Goal: Transaction & Acquisition: Book appointment/travel/reservation

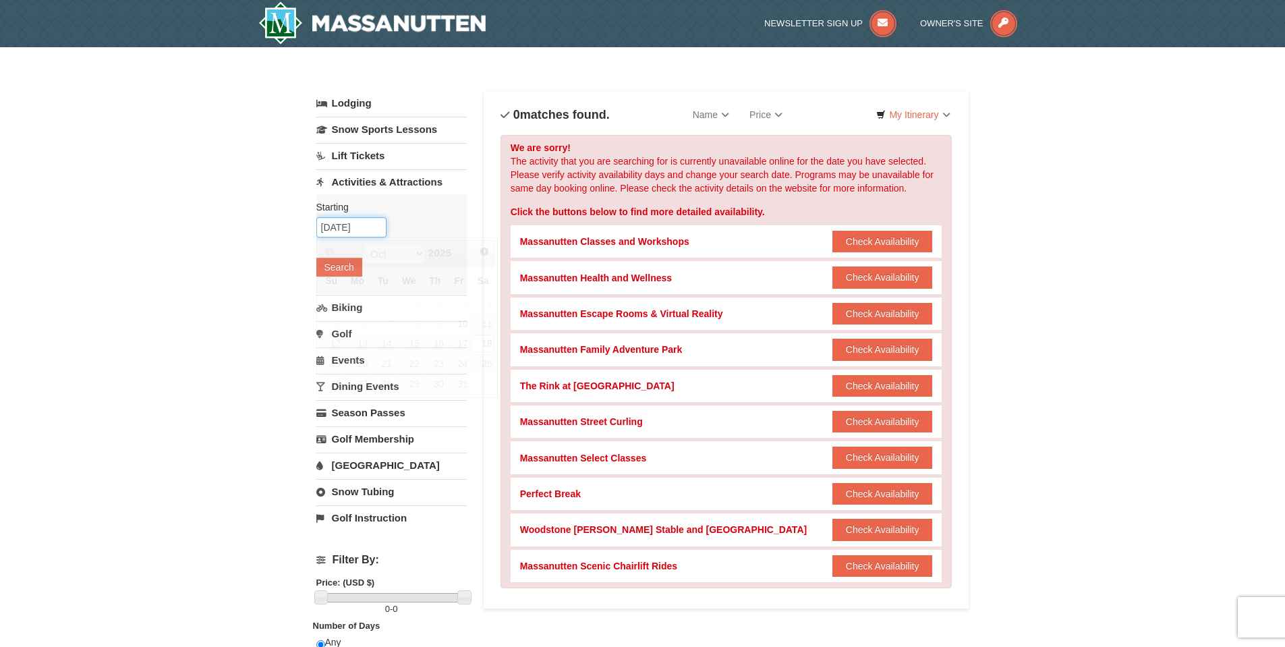
click at [353, 232] on input "10/18/2025" at bounding box center [351, 227] width 70 height 20
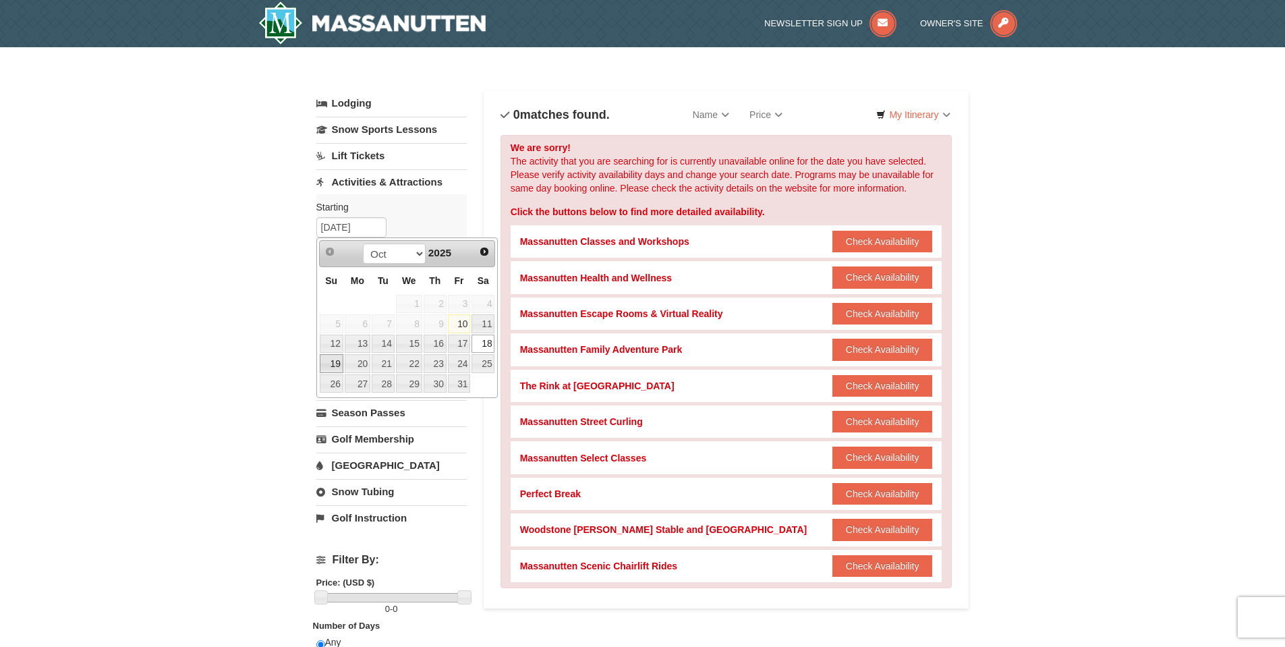
click at [329, 366] on link "19" at bounding box center [332, 363] width 24 height 19
type input "10/19/2025"
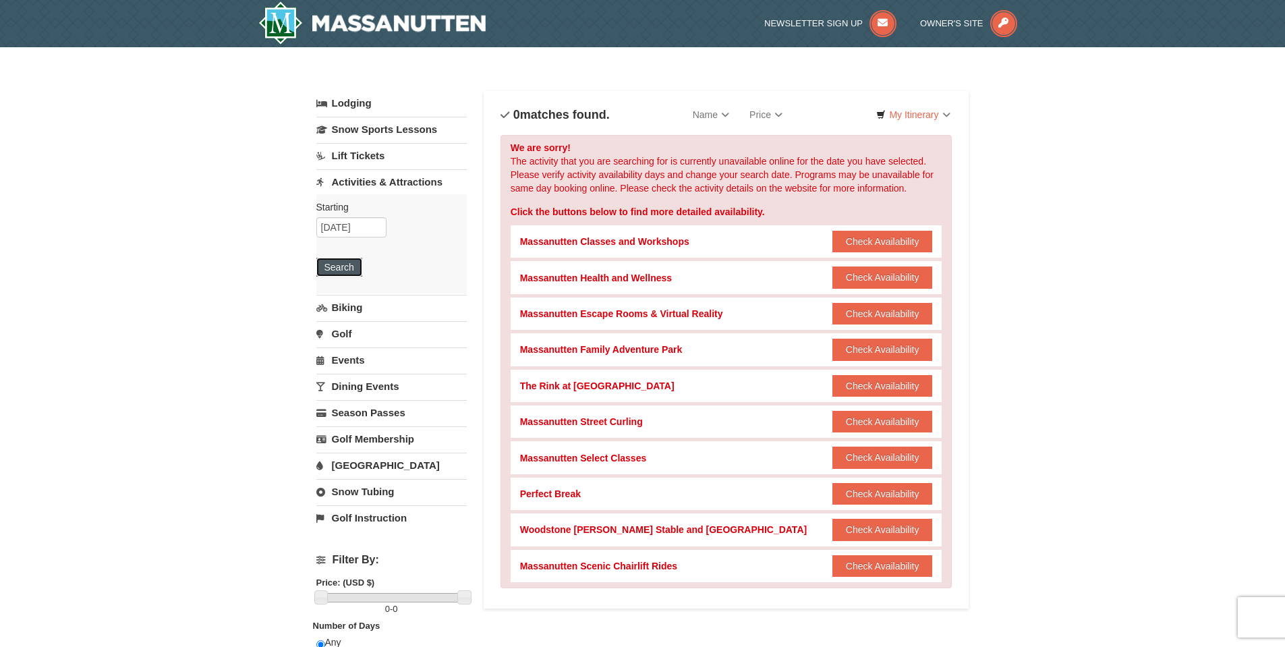
click at [343, 269] on button "Search" at bounding box center [339, 267] width 46 height 19
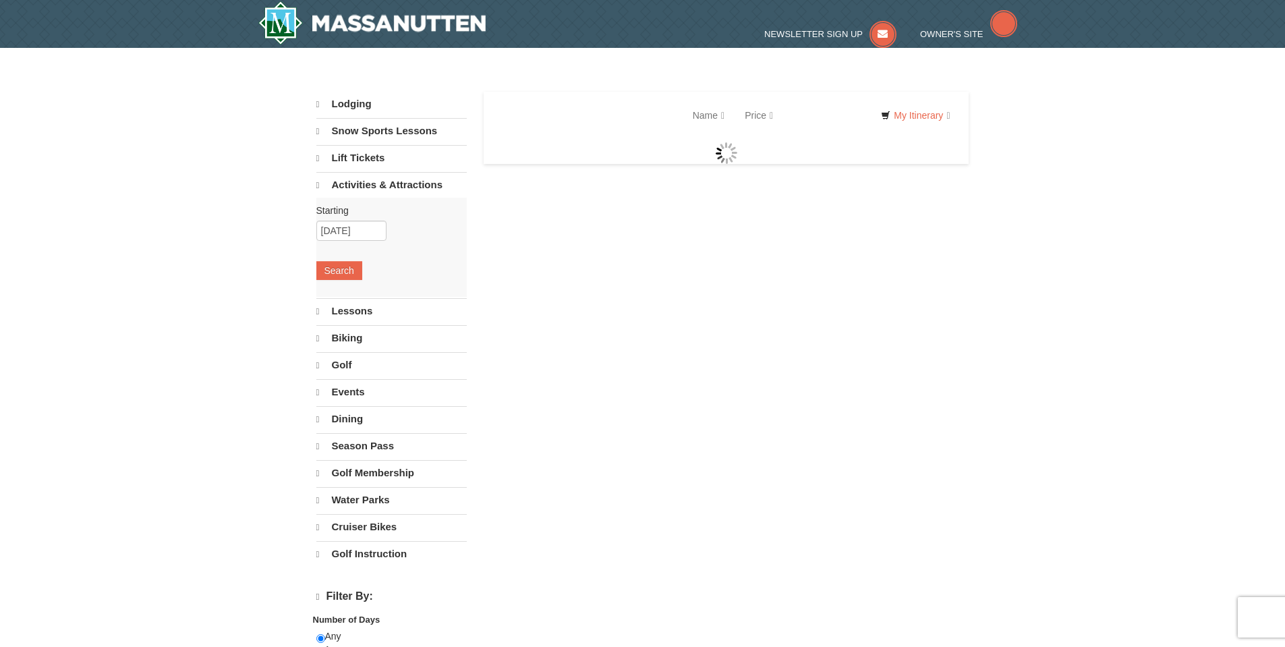
select select "10"
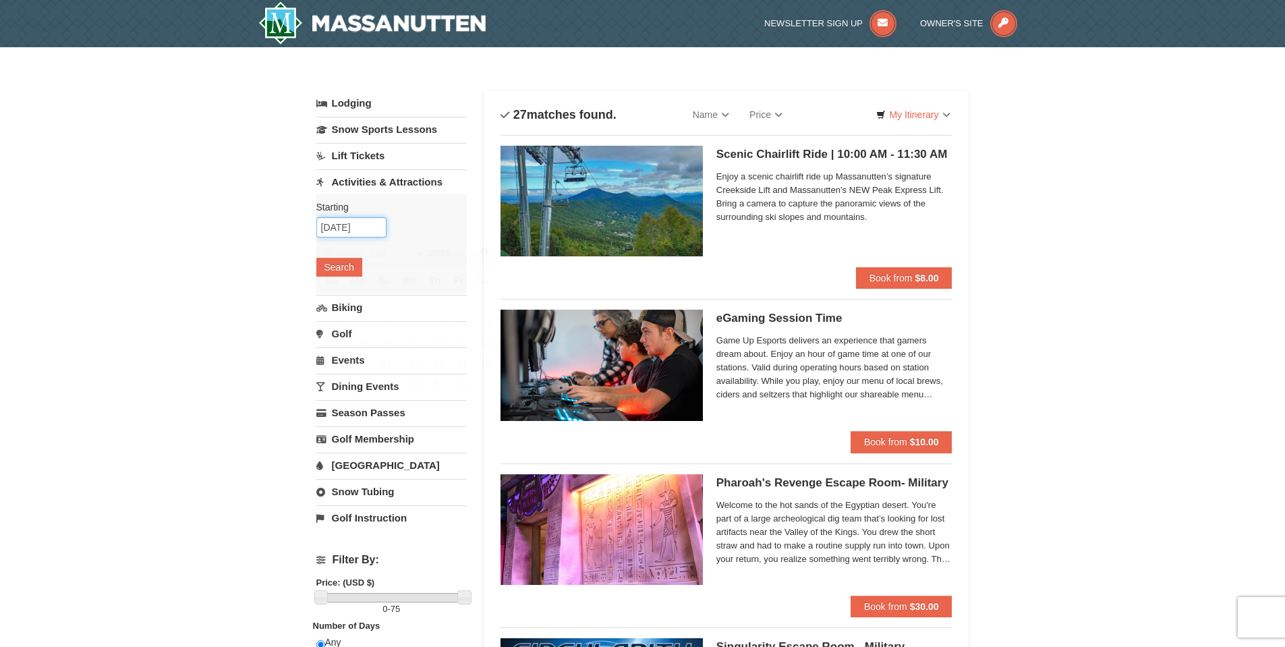
click at [359, 227] on input "10/19/2025" at bounding box center [351, 227] width 70 height 20
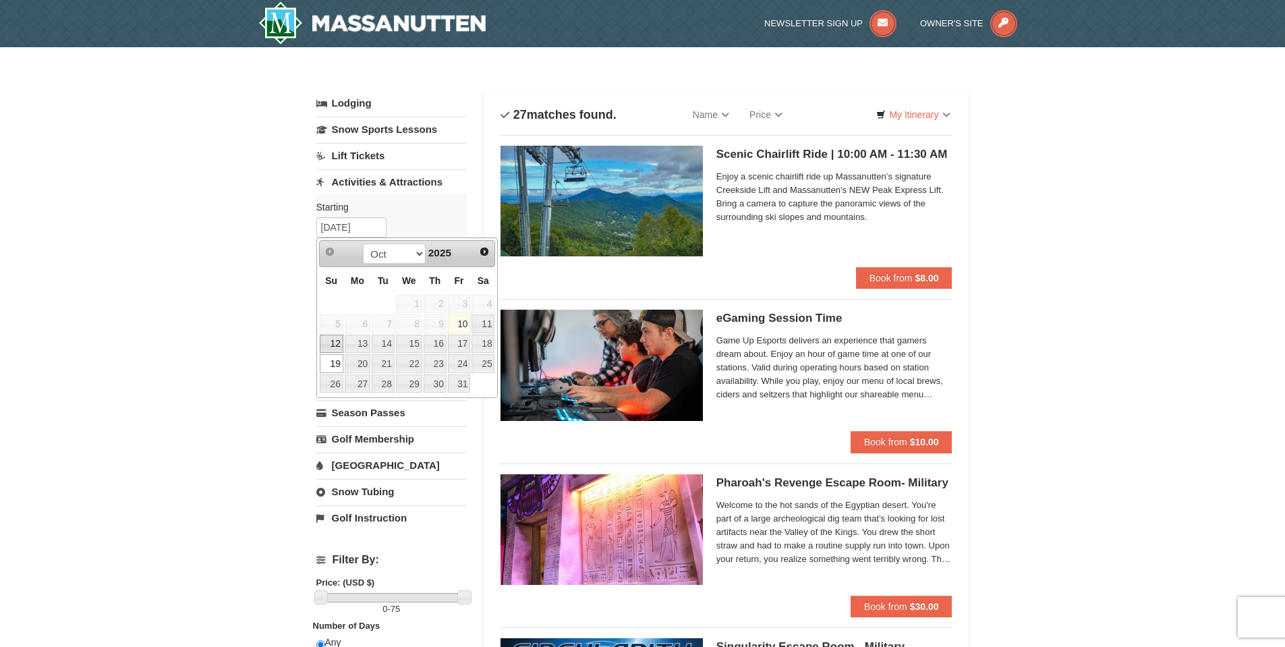
click at [332, 345] on link "12" at bounding box center [332, 344] width 24 height 19
type input "10/12/2025"
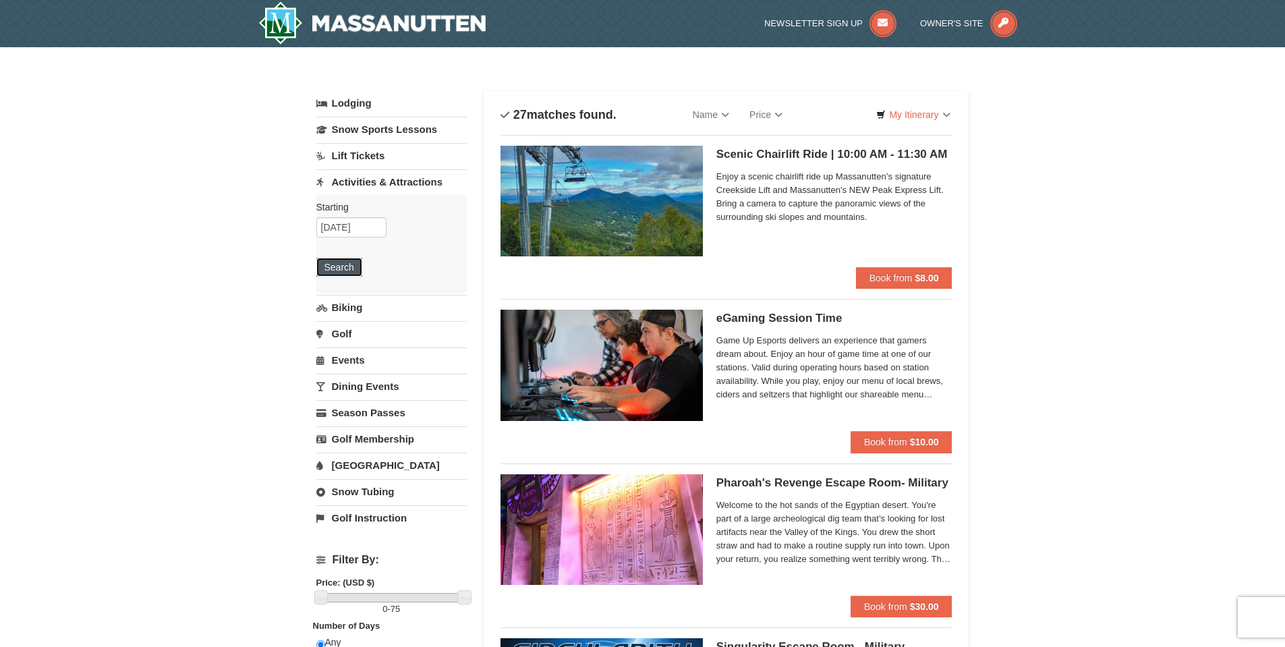
click at [347, 267] on button "Search" at bounding box center [339, 267] width 46 height 19
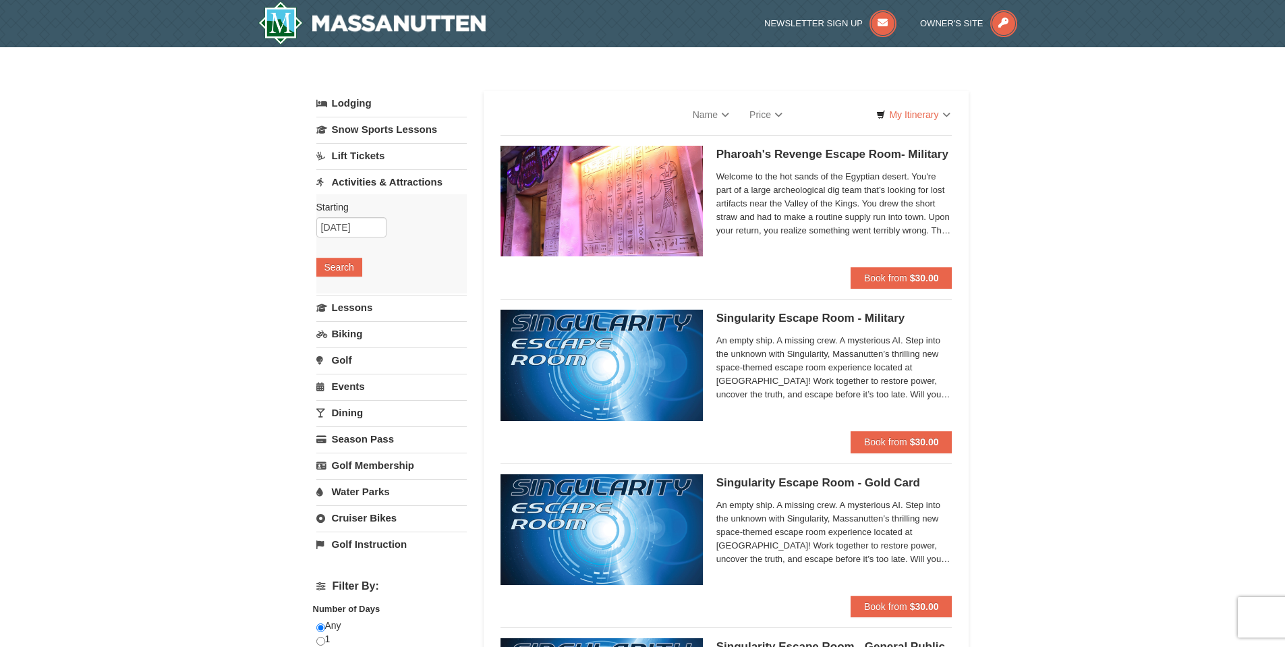
select select "10"
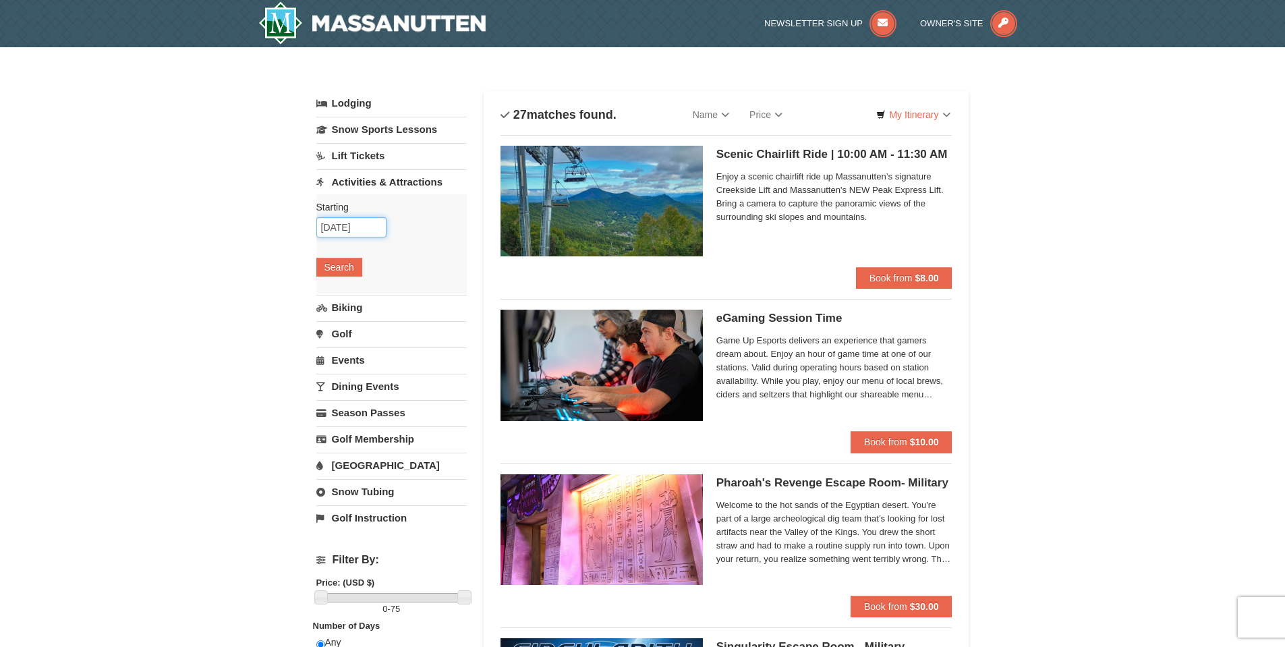
click at [372, 228] on input "10/12/2025" at bounding box center [351, 227] width 70 height 20
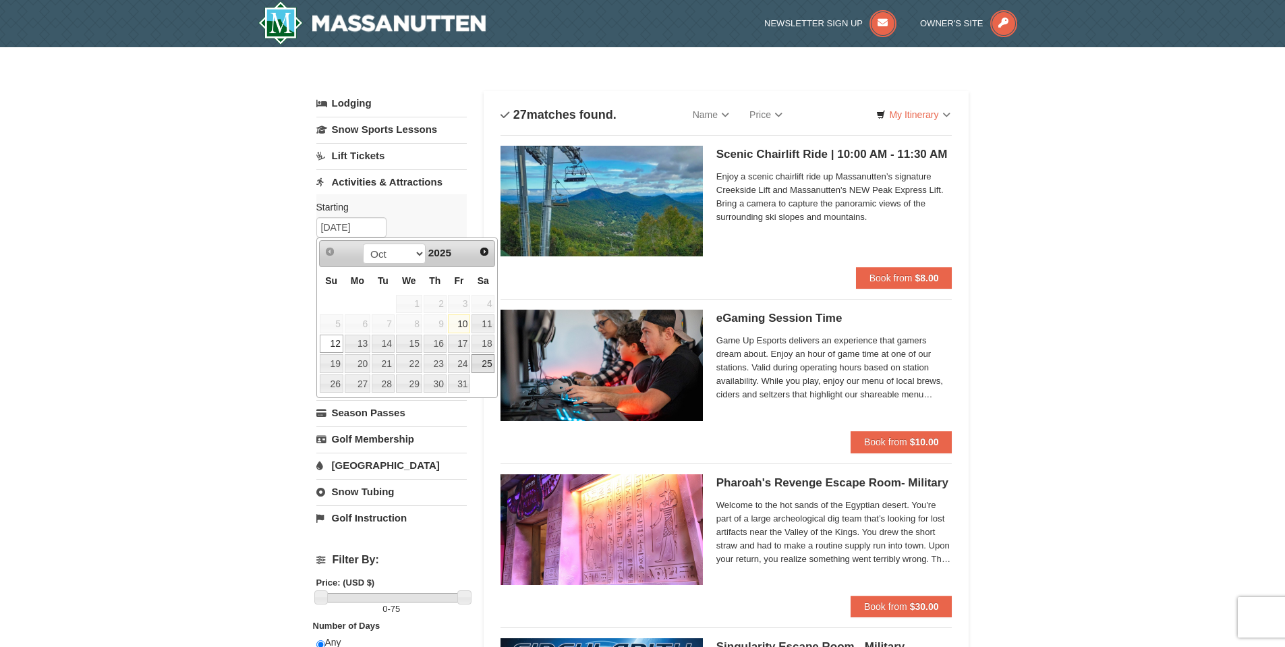
click at [489, 363] on link "25" at bounding box center [482, 363] width 23 height 19
type input "[DATE]"
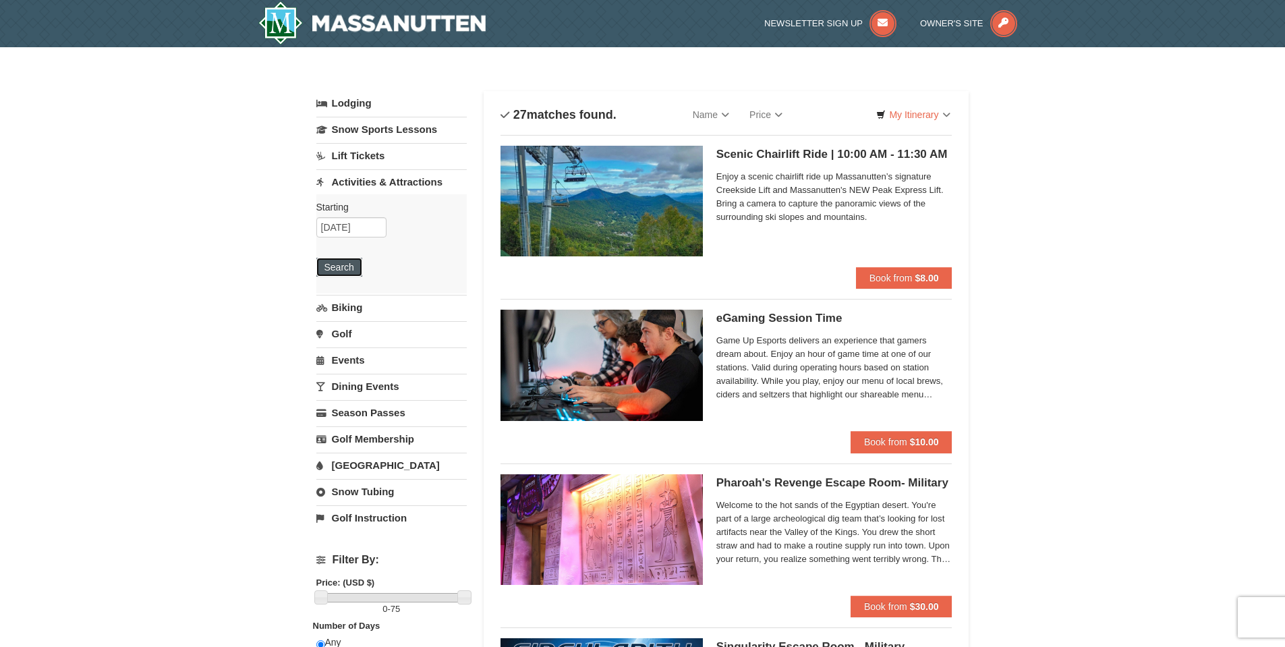
click at [347, 268] on button "Search" at bounding box center [339, 267] width 46 height 19
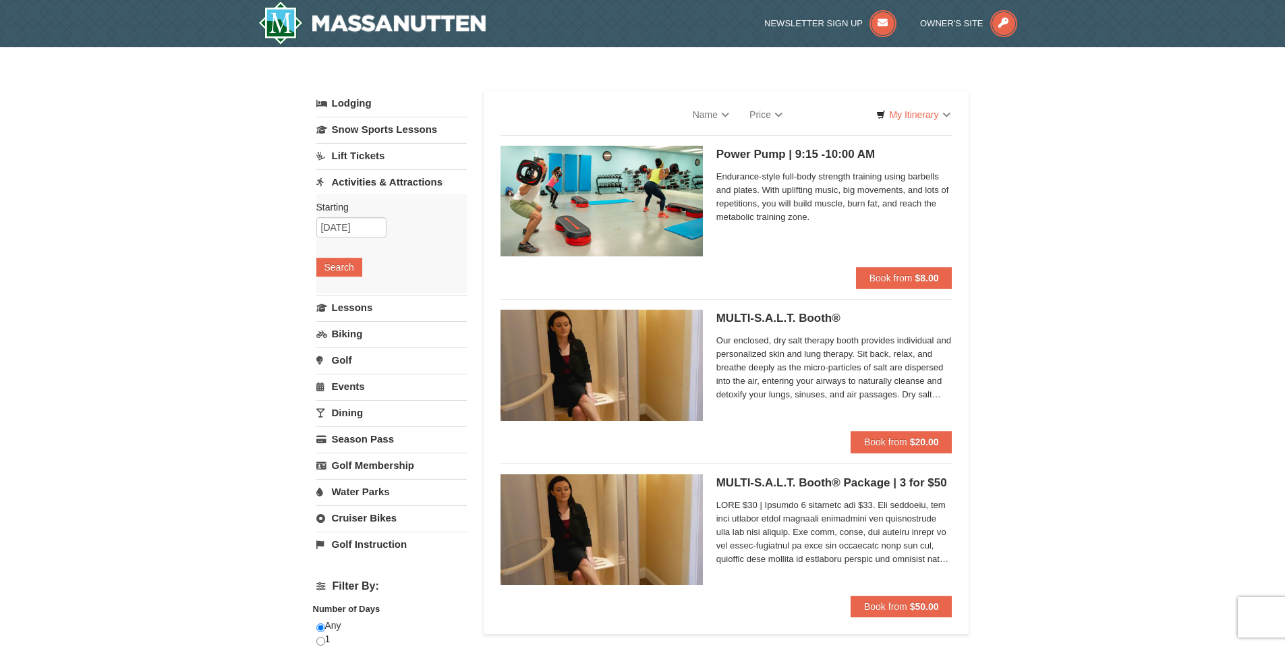
select select "10"
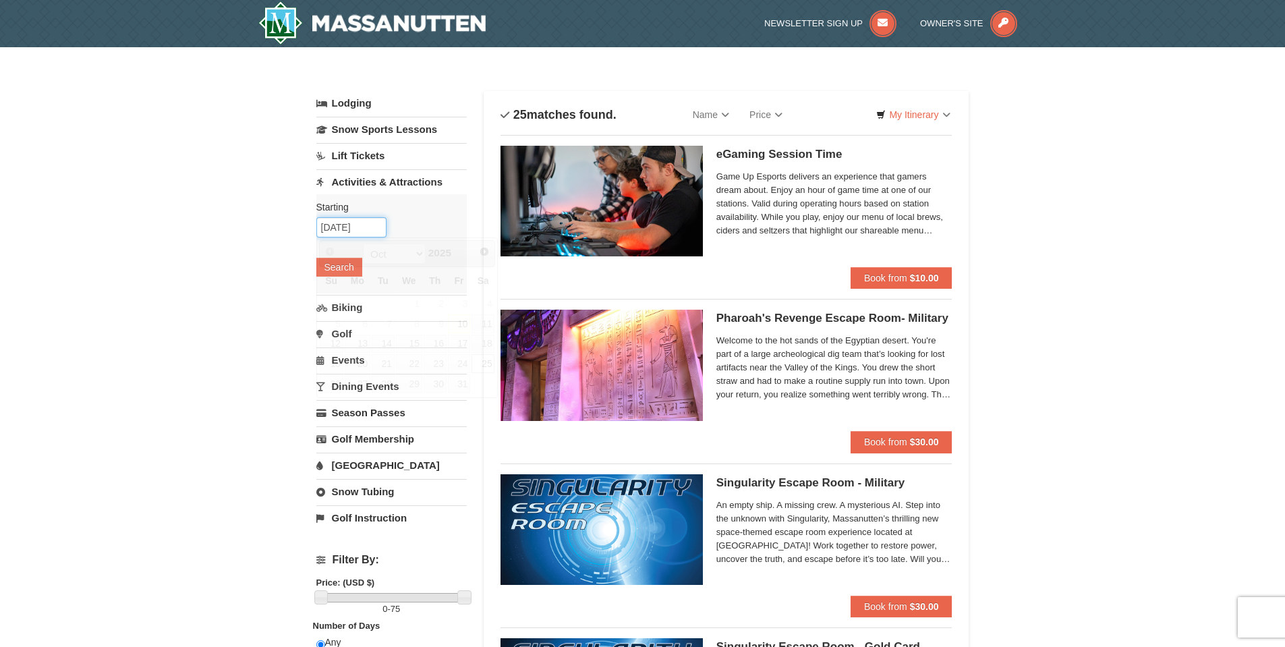
click at [357, 225] on input "10/25/2025" at bounding box center [351, 227] width 70 height 20
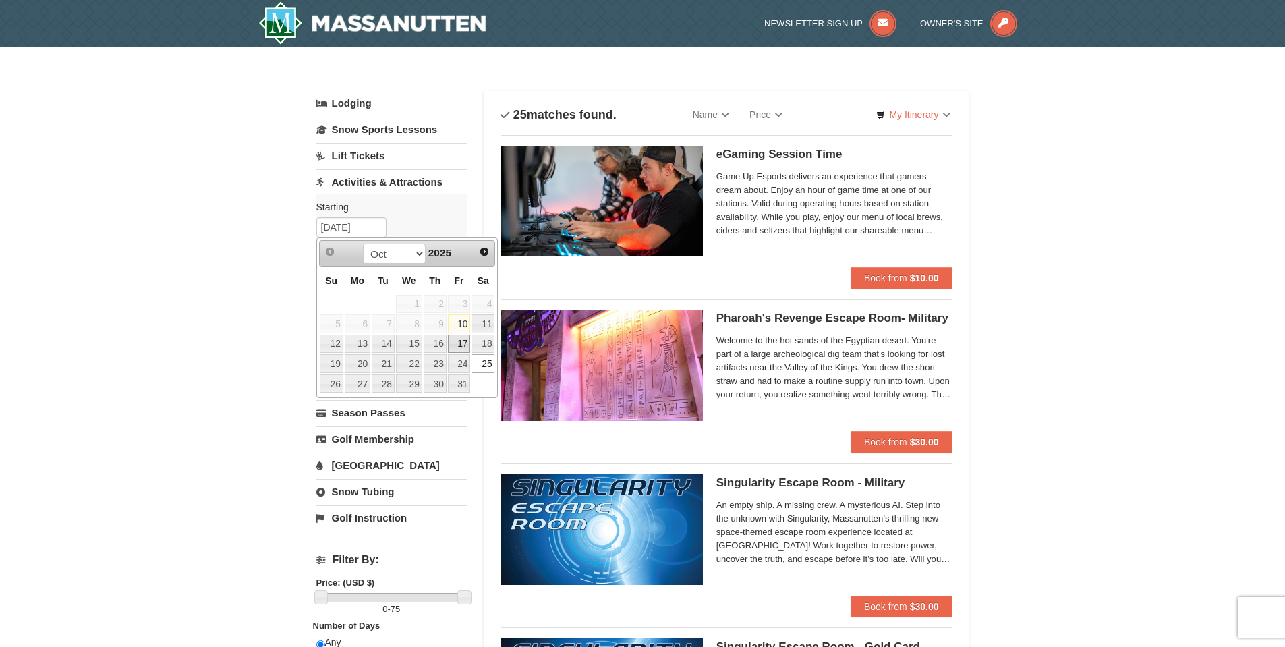
click at [464, 345] on link "17" at bounding box center [459, 344] width 23 height 19
type input "10/17/2025"
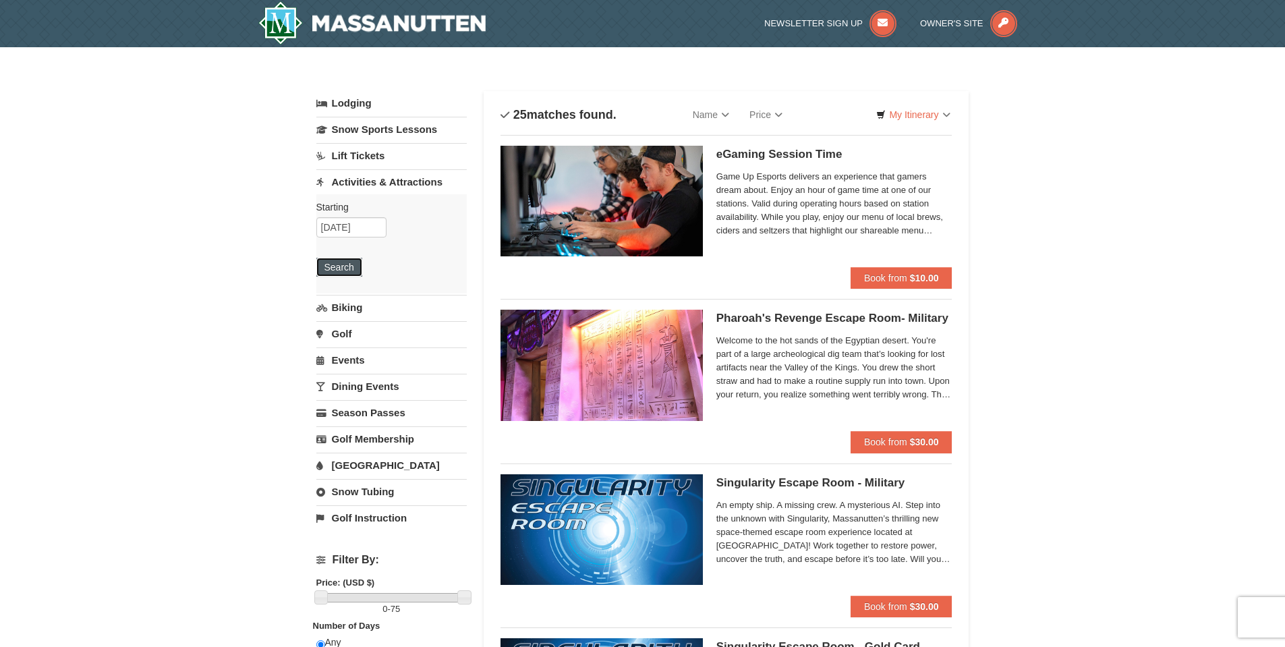
click at [344, 265] on button "Search" at bounding box center [339, 267] width 46 height 19
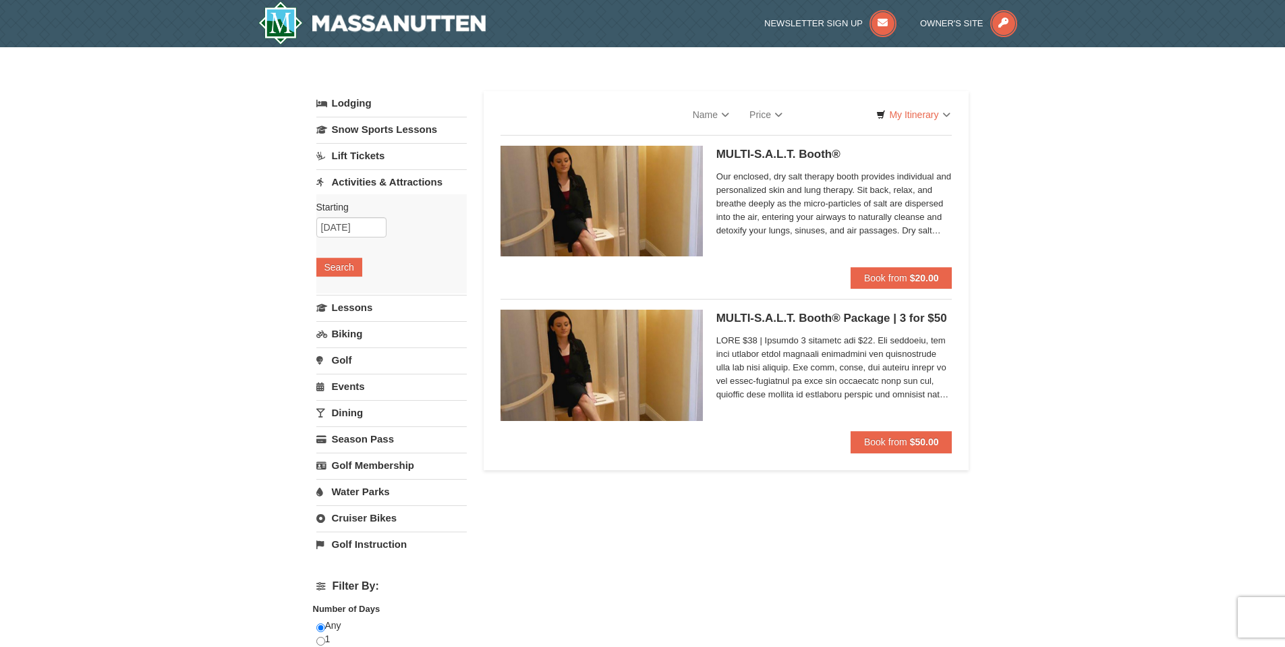
select select "10"
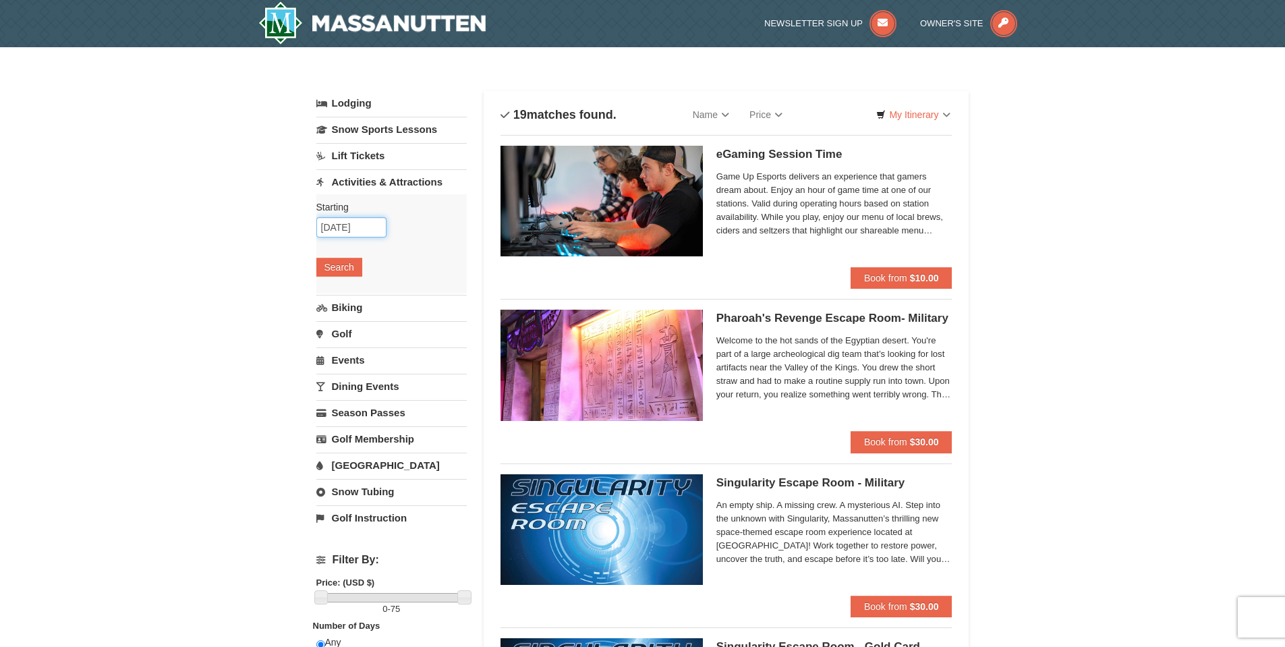
click at [350, 223] on input "10/17/2025" at bounding box center [351, 227] width 70 height 20
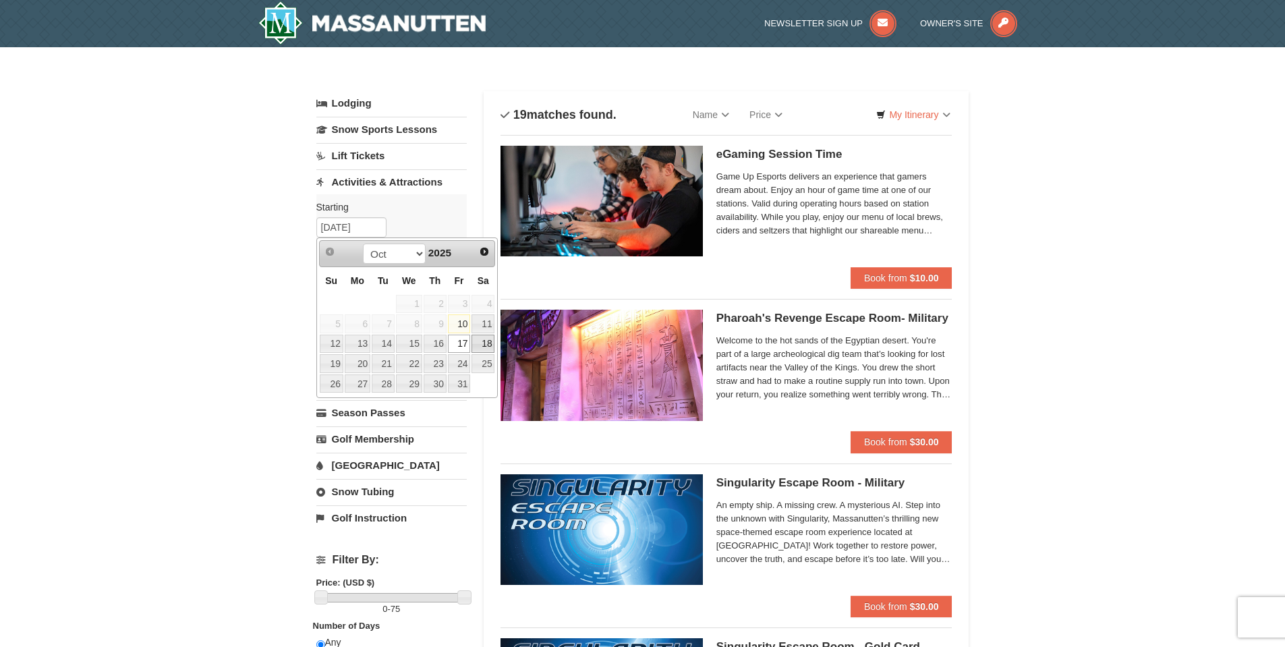
click at [482, 349] on link "18" at bounding box center [482, 344] width 23 height 19
type input "10/18/2025"
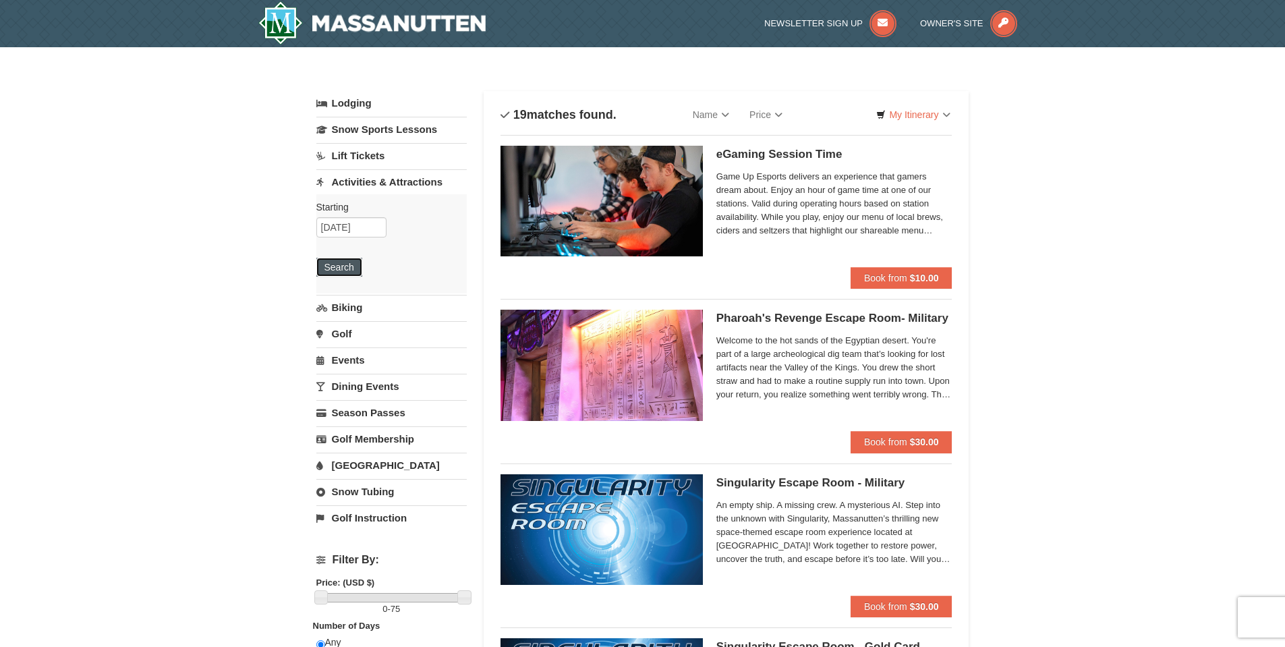
click at [343, 267] on button "Search" at bounding box center [339, 267] width 46 height 19
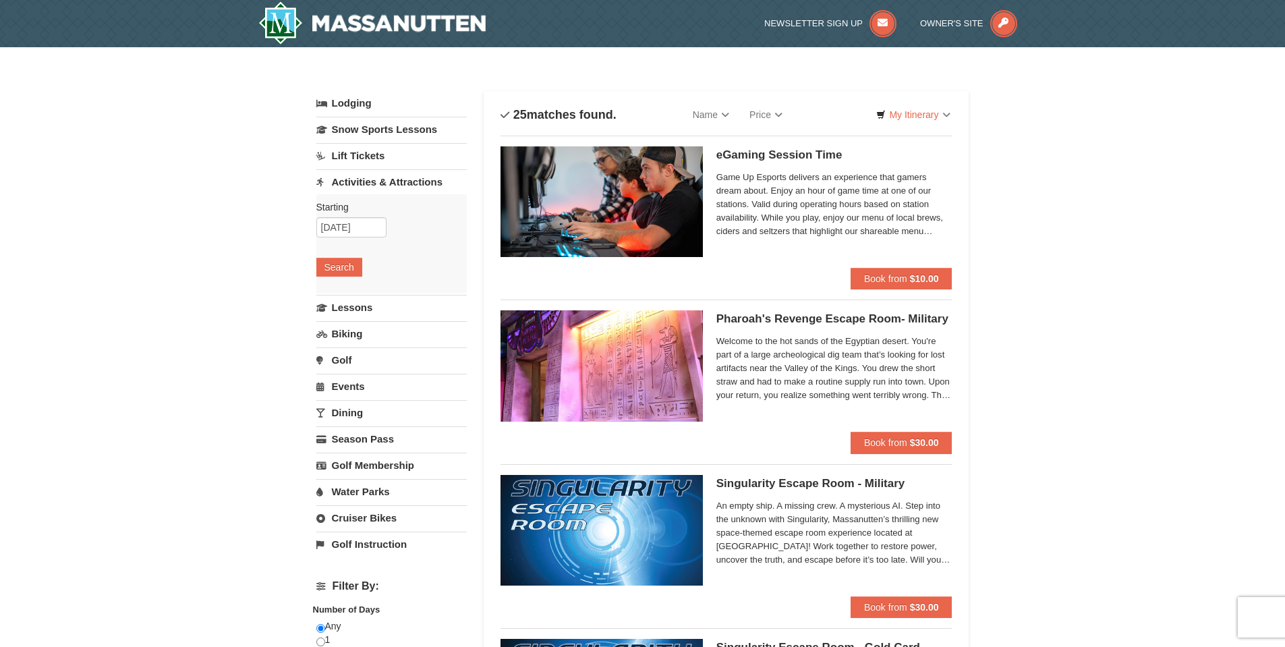
select select "10"
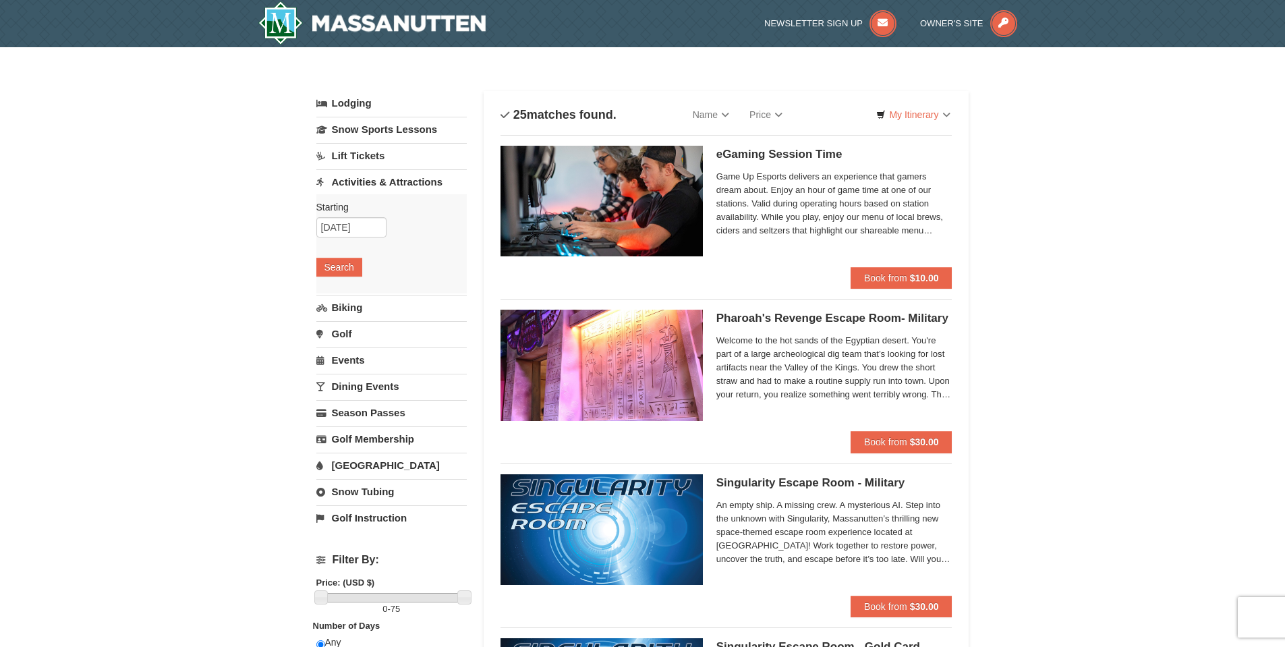
click at [354, 161] on link "Lift Tickets" at bounding box center [391, 155] width 150 height 25
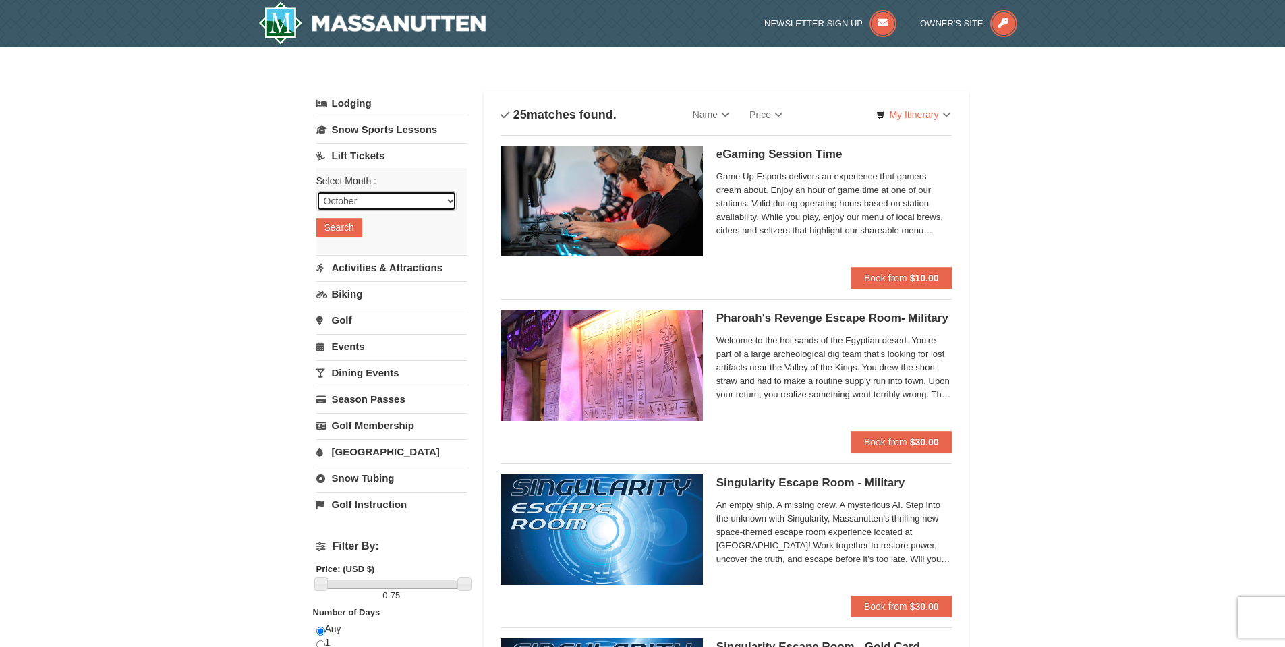
click at [356, 196] on select "October November December January February March April May June July August Sep…" at bounding box center [386, 201] width 140 height 20
click at [341, 226] on button "Search" at bounding box center [339, 227] width 46 height 19
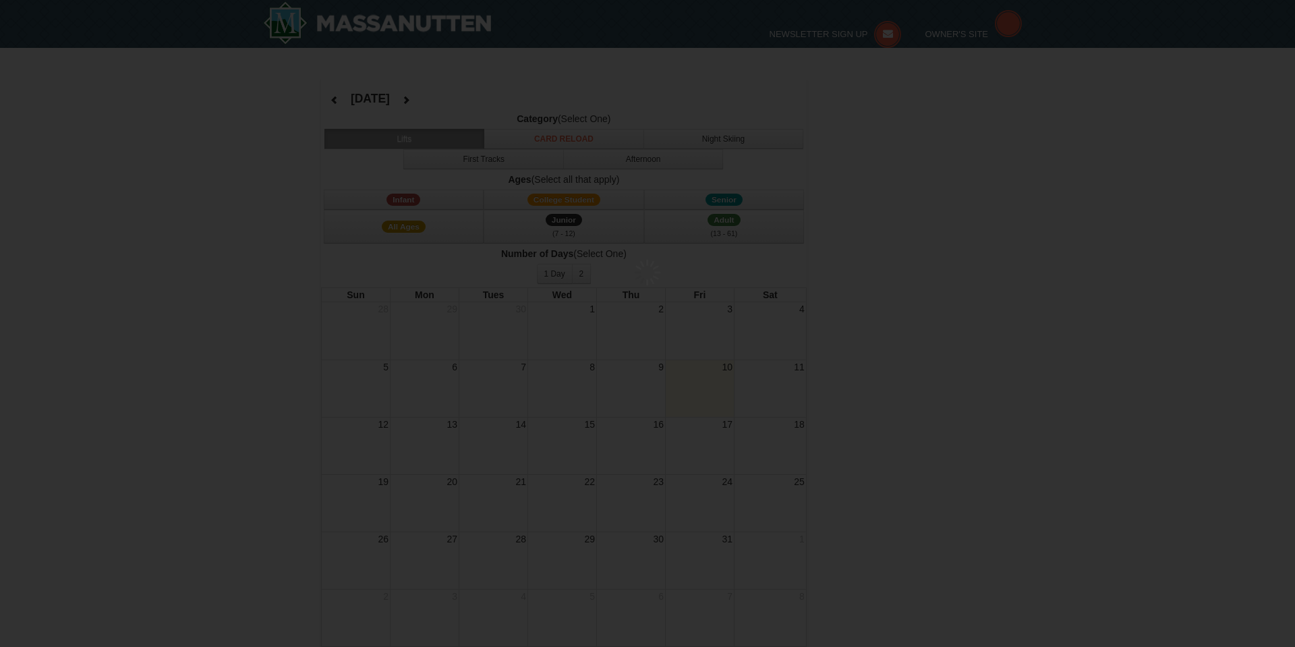
select select "10"
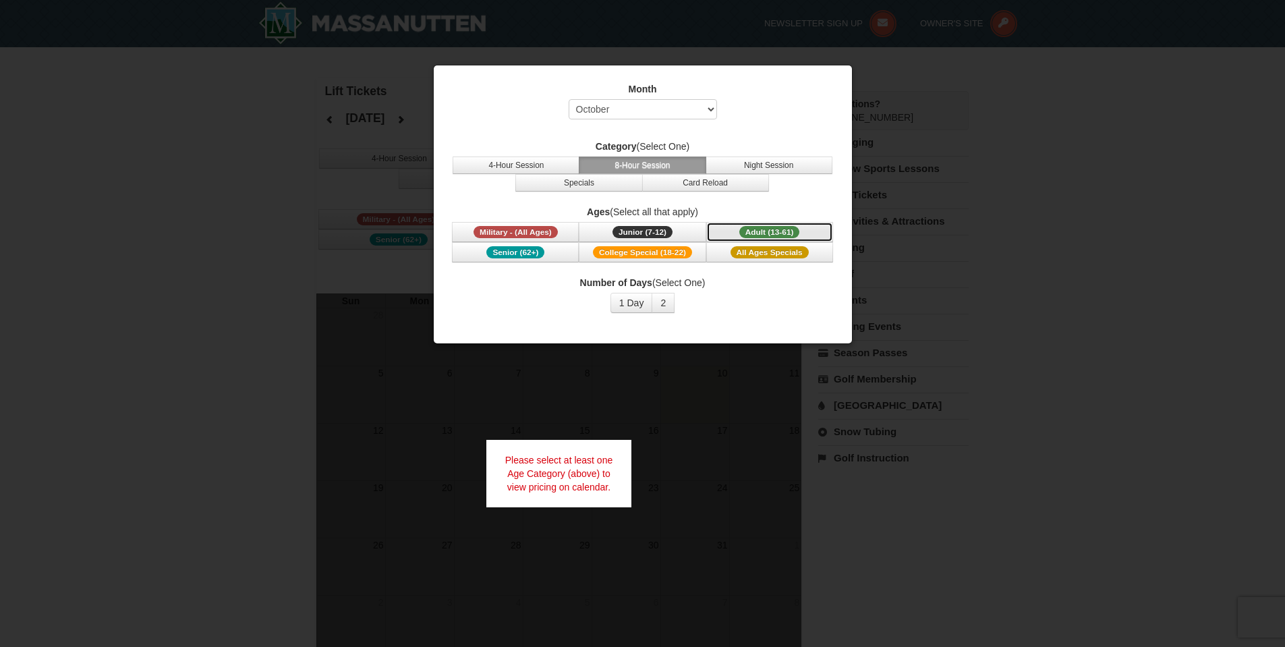
click at [797, 227] on button "Adult (13-61) (13 - 61)" at bounding box center [769, 232] width 127 height 20
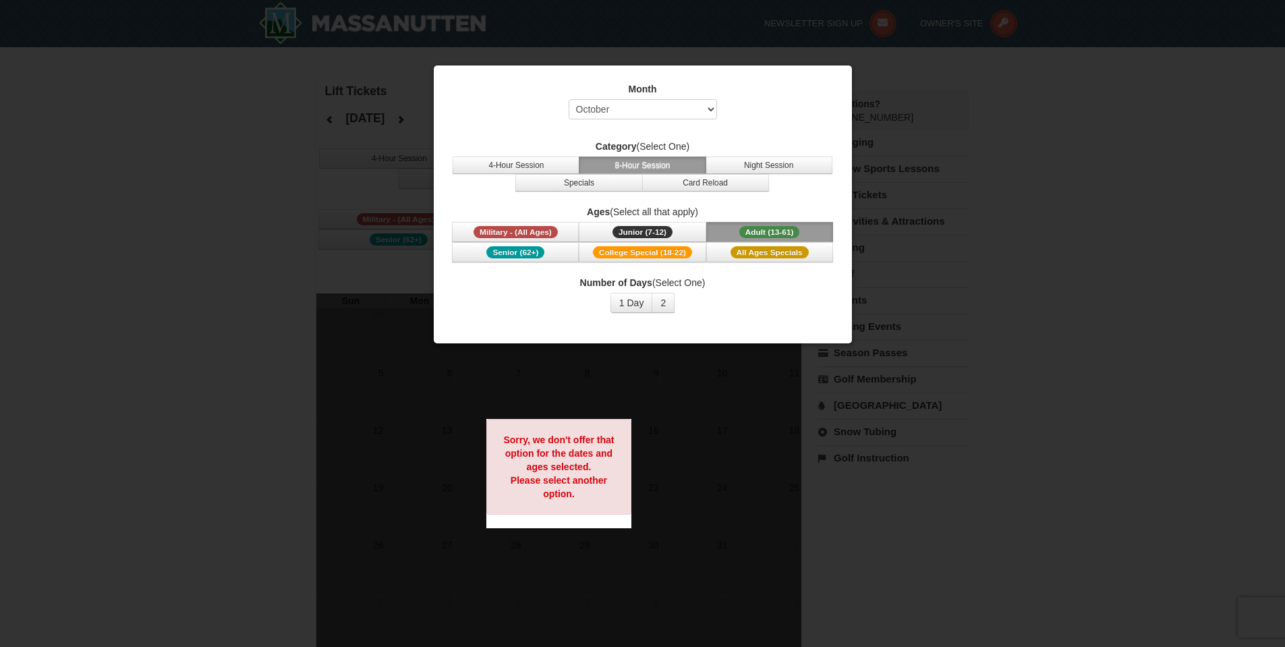
click at [1125, 229] on div at bounding box center [642, 323] width 1285 height 647
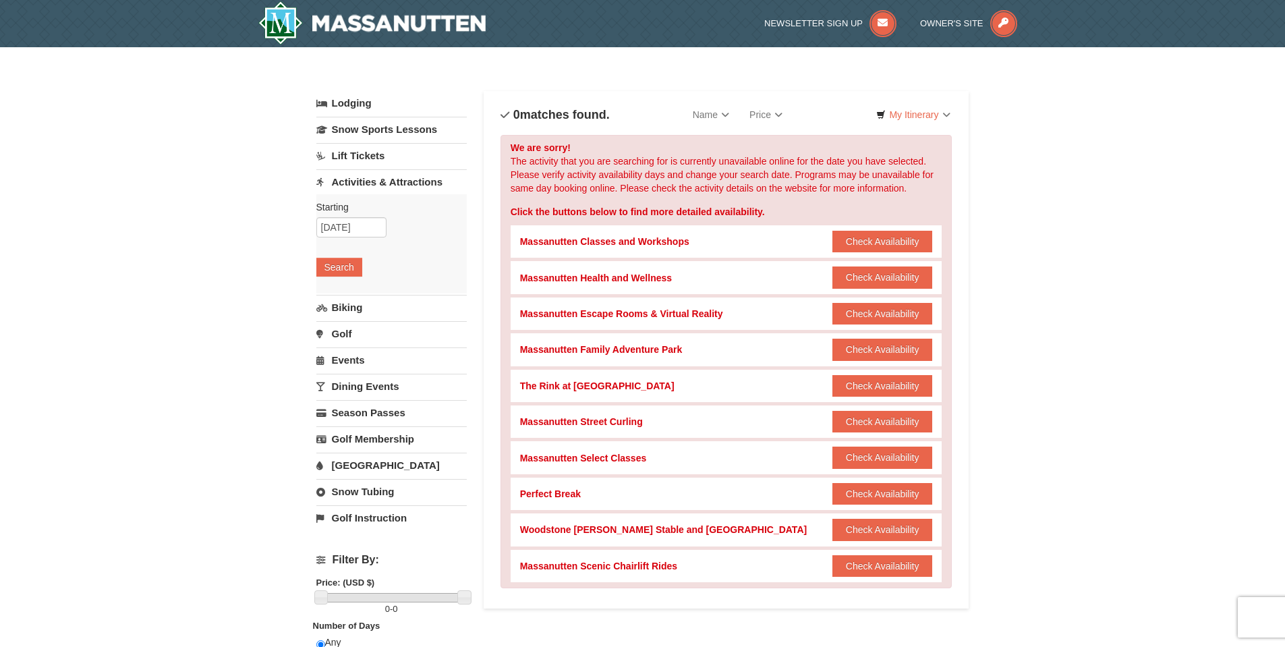
click at [347, 154] on link "Lift Tickets" at bounding box center [391, 155] width 150 height 25
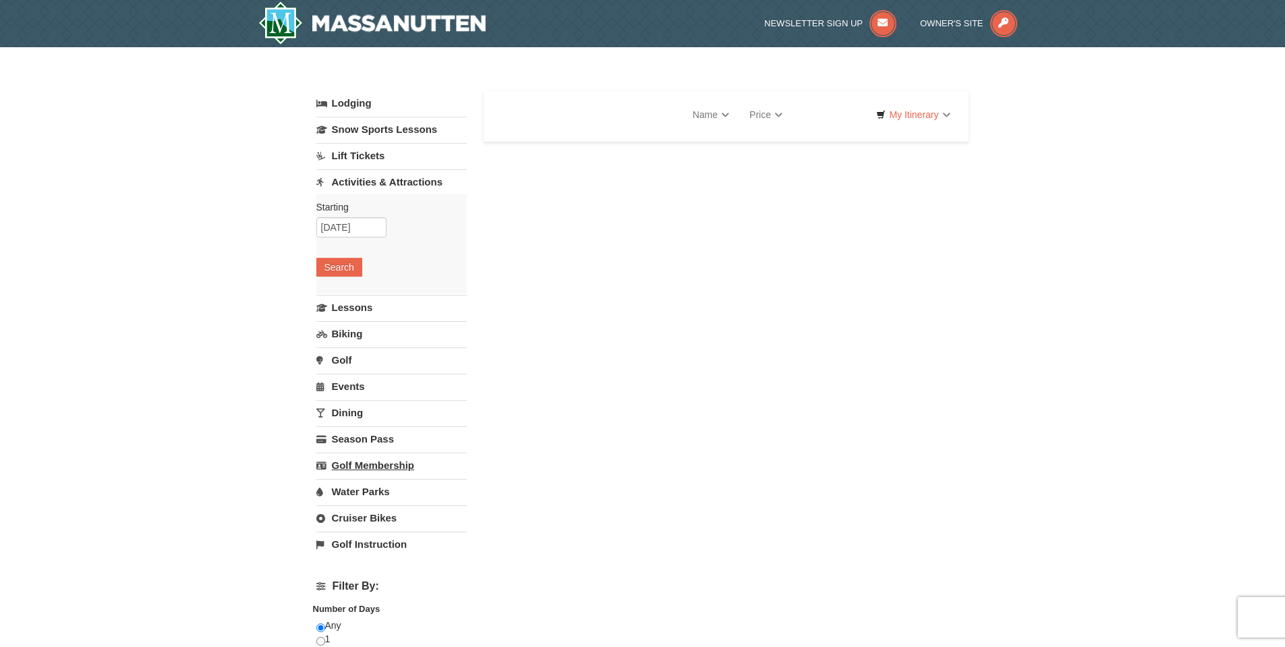
select select "10"
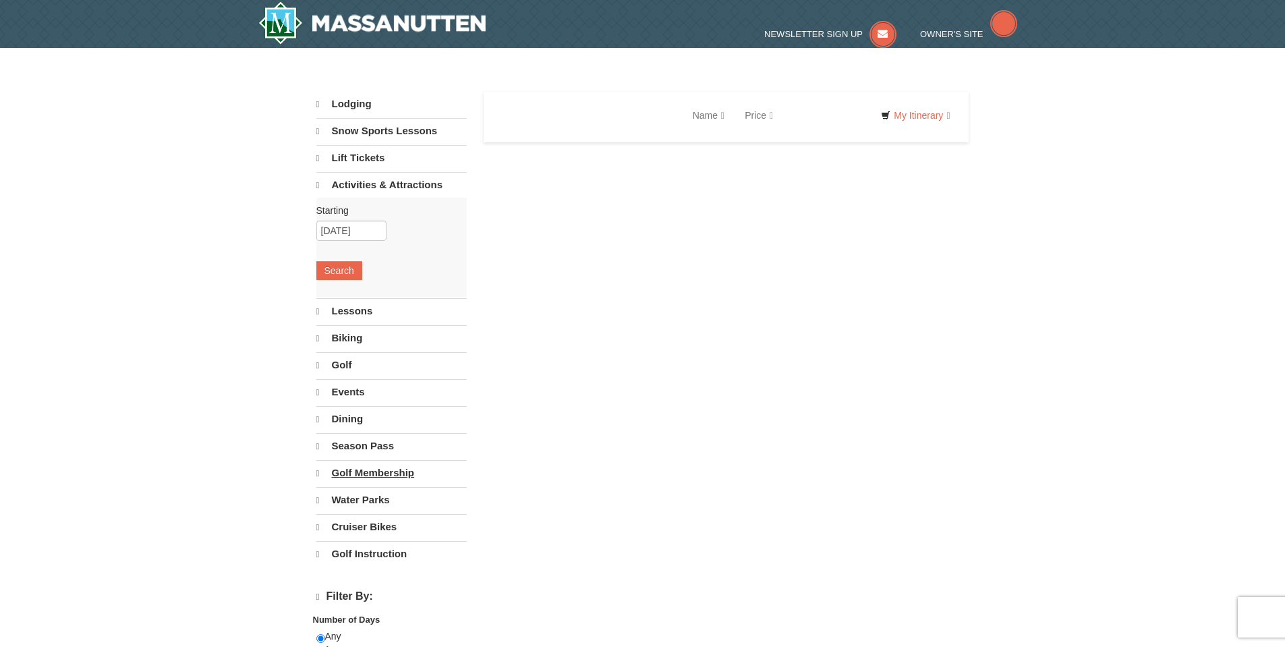
select select "10"
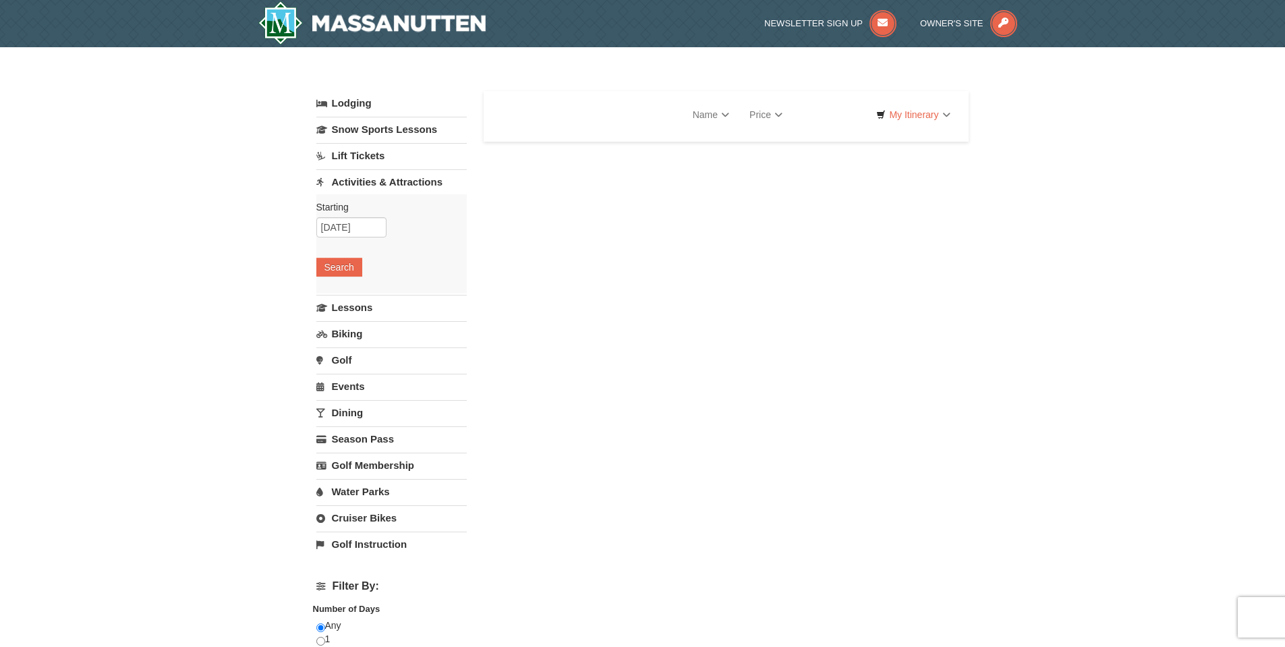
select select "10"
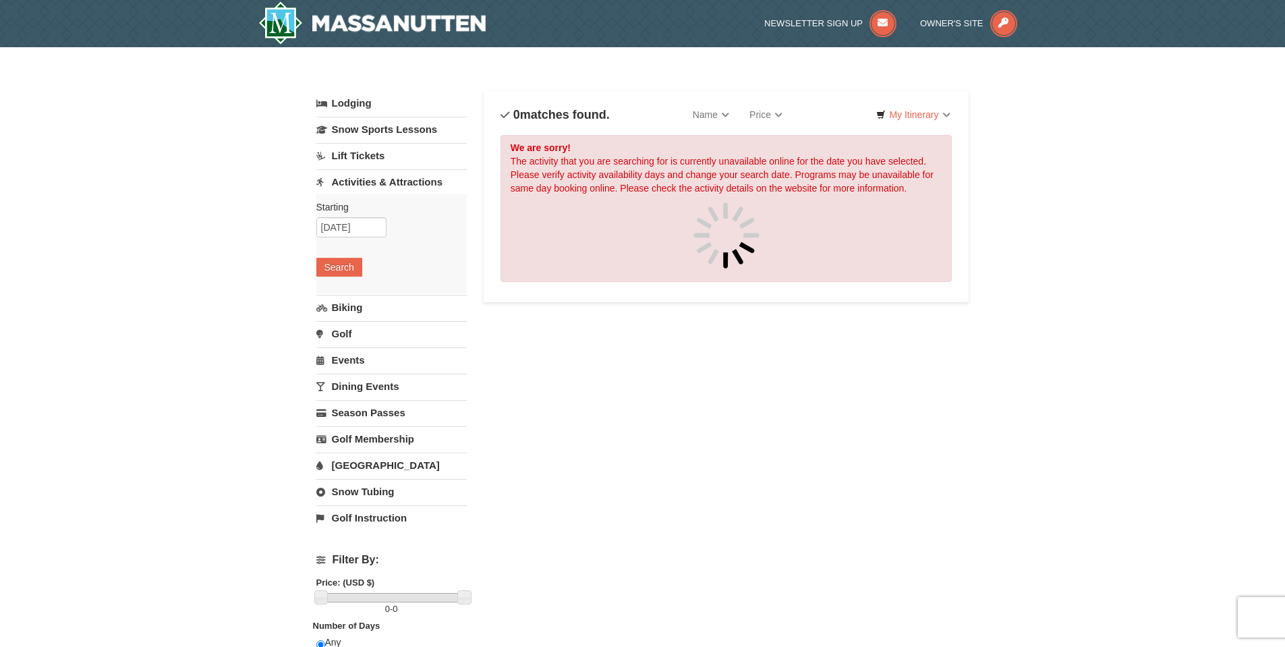
click at [376, 384] on link "Dining Events" at bounding box center [391, 386] width 150 height 25
